Goal: Task Accomplishment & Management: Manage account settings

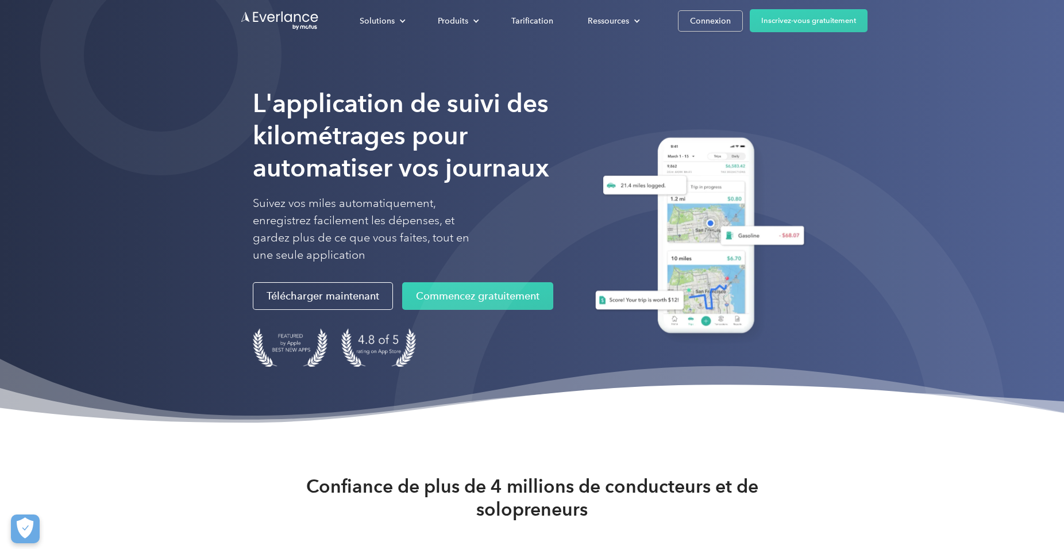
drag, startPoint x: 704, startPoint y: 17, endPoint x: 680, endPoint y: 41, distance: 34.1
click at [704, 19] on div "Connexion" at bounding box center [710, 21] width 41 height 14
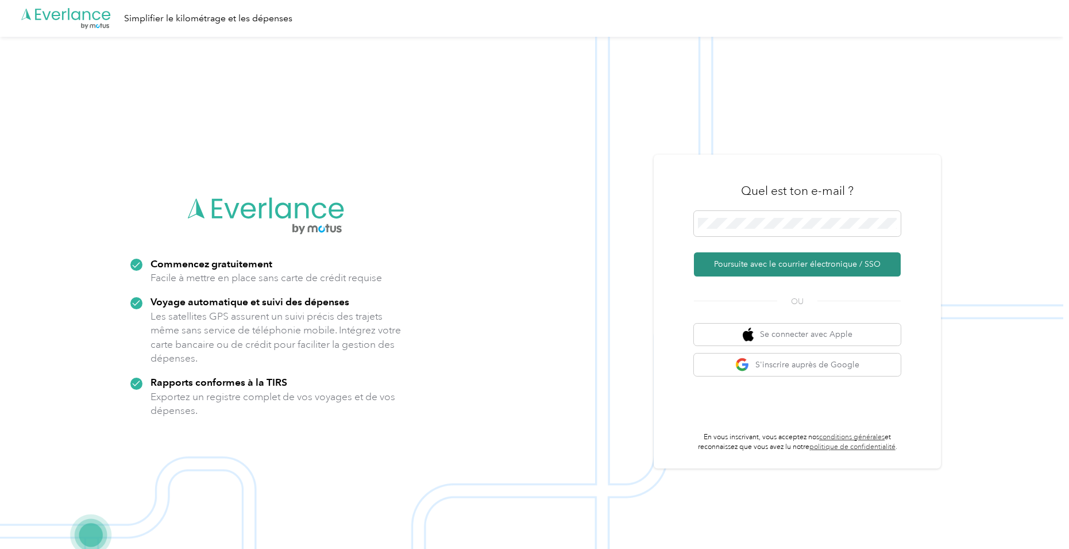
click at [792, 259] on button "Poursuite avec le courrier électronique / SSO" at bounding box center [797, 264] width 207 height 24
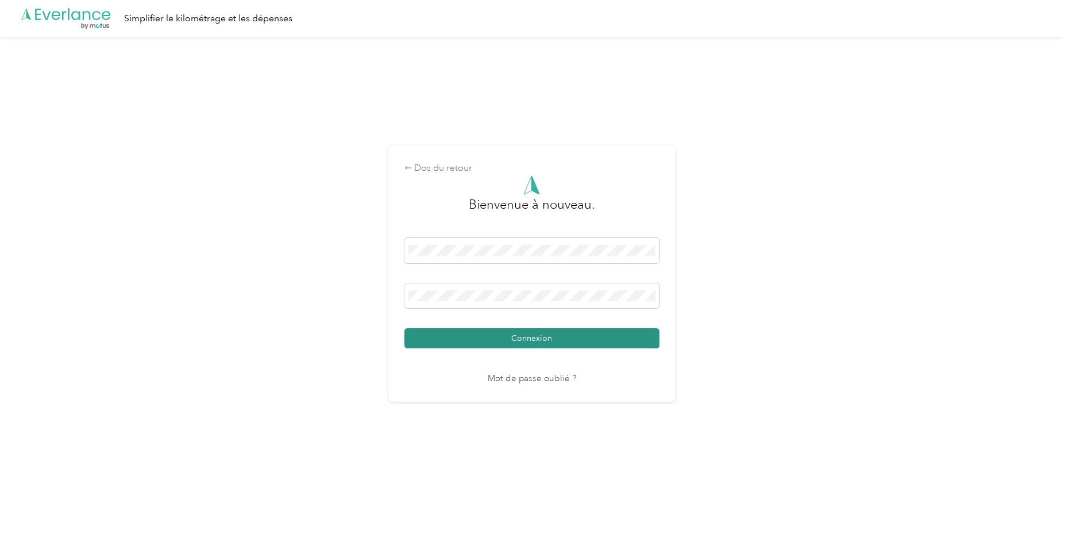
click at [549, 345] on button "Connexion" at bounding box center [531, 338] width 255 height 20
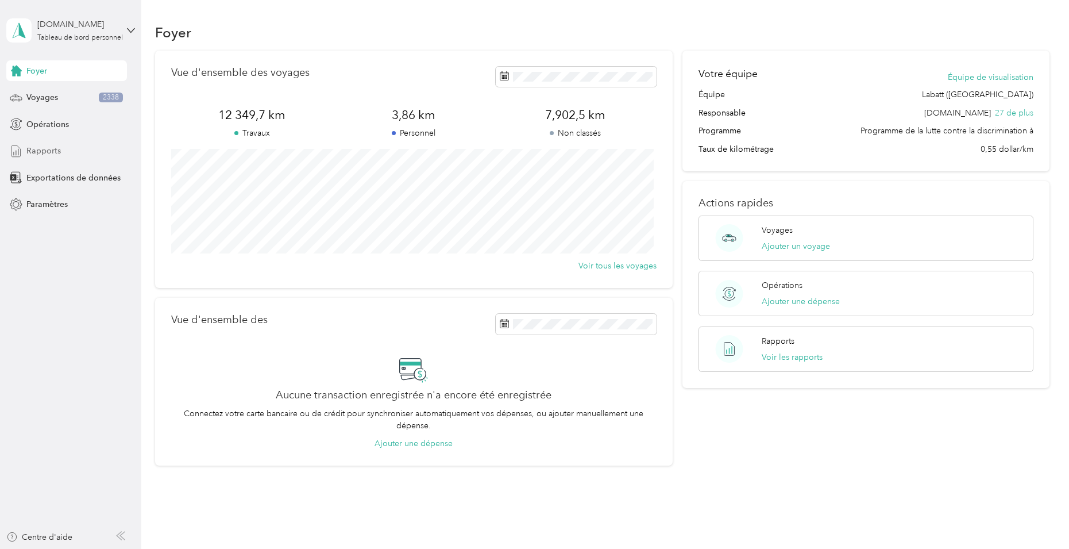
click at [21, 145] on icon at bounding box center [16, 151] width 13 height 13
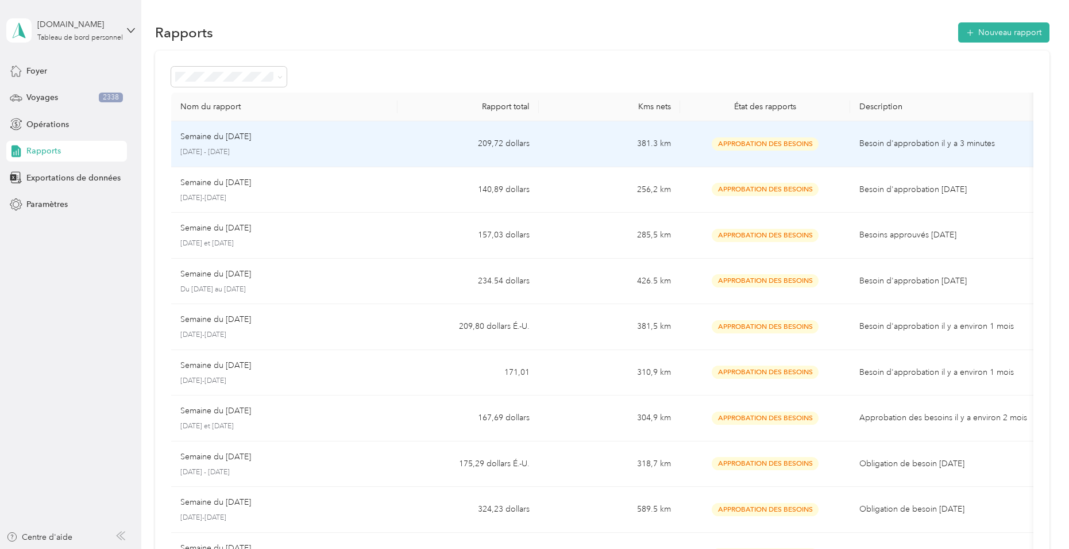
click at [502, 135] on td "209,72 dollars" at bounding box center [468, 144] width 141 height 46
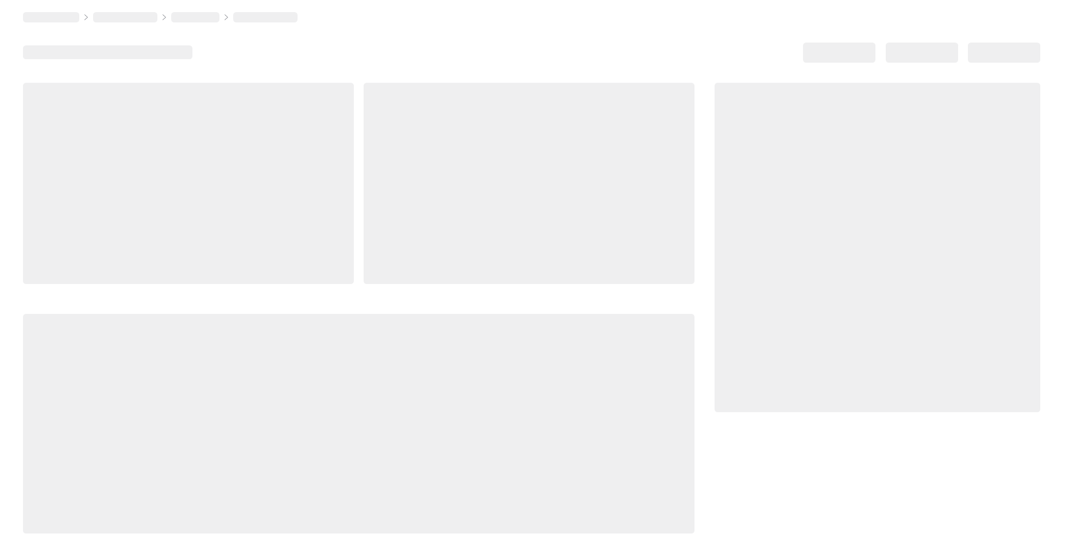
click at [502, 135] on div at bounding box center [529, 183] width 331 height 201
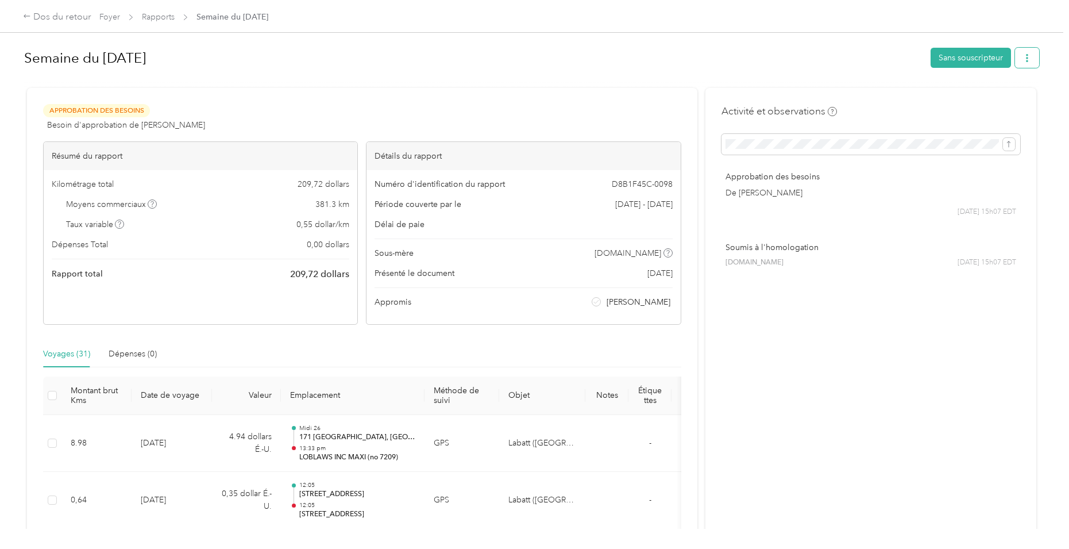
click at [1023, 60] on icon "button" at bounding box center [1027, 58] width 8 height 8
click at [978, 102] on span "Téléchargement" at bounding box center [956, 100] width 59 height 12
